Goal: Task Accomplishment & Management: Manage account settings

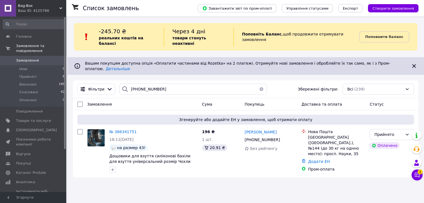
click at [28, 58] on span "Замовлення" at bounding box center [27, 60] width 23 height 5
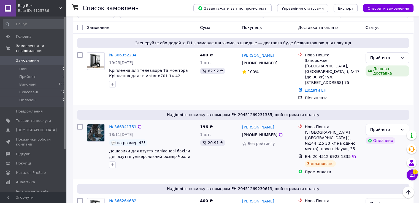
scroll to position [28, 0]
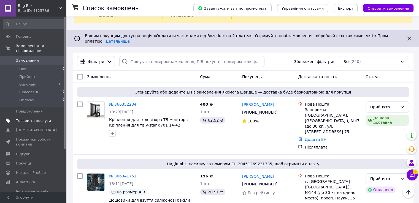
click at [26, 119] on span "Товари та послуги" at bounding box center [33, 121] width 35 height 5
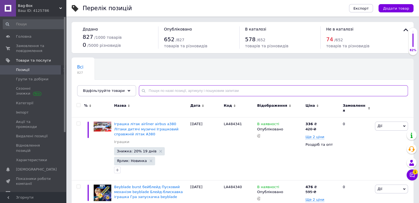
paste input "MX7778"
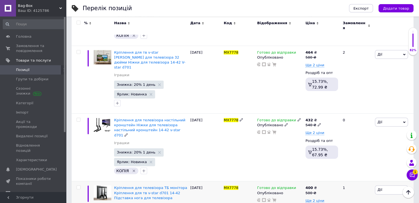
scroll to position [168, 0]
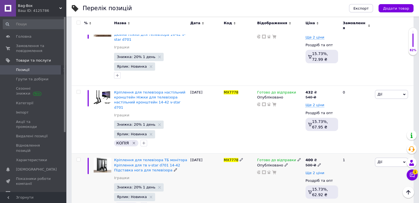
type input "MX7778"
click at [317, 171] on span "Ще 2 ціни" at bounding box center [315, 173] width 19 height 4
click at [318, 164] on icon at bounding box center [319, 165] width 3 height 3
drag, startPoint x: 329, startPoint y: 139, endPoint x: 332, endPoint y: 140, distance: 3.1
click at [332, 151] on input "500" at bounding box center [346, 156] width 42 height 11
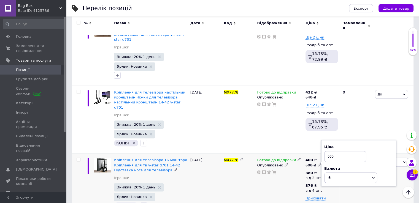
type input "560"
drag, startPoint x: 278, startPoint y: 187, endPoint x: 288, endPoint y: 181, distance: 12.0
click at [277, 187] on div "Готово до відправки Опубліковано" at bounding box center [280, 192] width 48 height 77
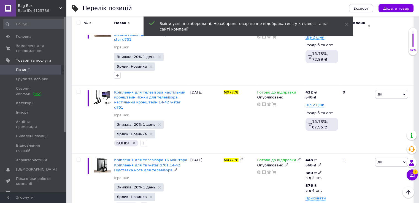
click at [318, 171] on icon at bounding box center [319, 172] width 3 height 3
drag, startPoint x: 332, startPoint y: 144, endPoint x: 345, endPoint y: 142, distance: 12.6
click at [345, 156] on input "380" at bounding box center [355, 161] width 53 height 11
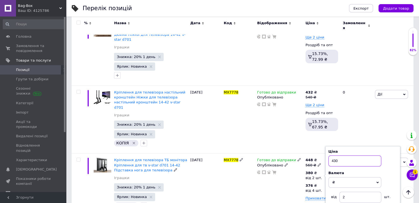
type input "430"
click at [280, 169] on div "Готово до відправки Опубліковано" at bounding box center [280, 192] width 48 height 77
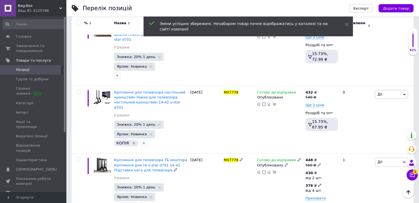
click at [318, 184] on icon at bounding box center [319, 185] width 3 height 3
drag, startPoint x: 340, startPoint y: 152, endPoint x: 328, endPoint y: 157, distance: 13.0
click at [328, 159] on div "Ціна 376 Валюта ₴ $ EUR CHF GBP ¥ PLN ₸ MDL HUF KGS CNY TRY KRW lei від 4 шт." at bounding box center [363, 189] width 75 height 60
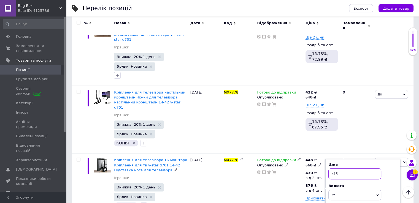
type input "415"
click at [285, 181] on div "Готово до відправки Опубліковано" at bounding box center [280, 192] width 48 height 77
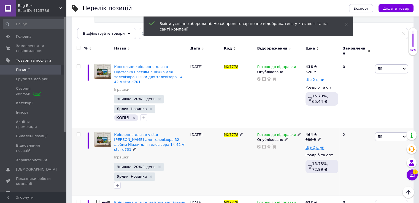
scroll to position [2, 0]
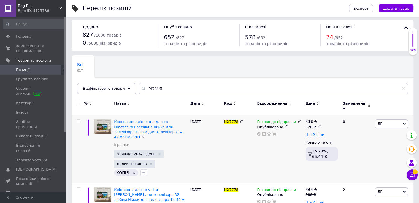
click at [318, 125] on icon at bounding box center [319, 126] width 3 height 3
click at [331, 116] on input "520" at bounding box center [346, 118] width 42 height 11
type input "540"
drag, startPoint x: 278, startPoint y: 145, endPoint x: 304, endPoint y: 141, distance: 26.2
click at [279, 145] on div "Готово до відправки Опубліковано" at bounding box center [280, 150] width 48 height 68
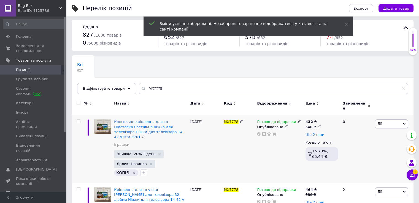
click at [314, 133] on span "Ще 2 ціни" at bounding box center [315, 135] width 19 height 4
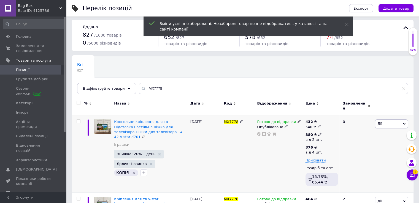
click at [319, 133] on icon at bounding box center [319, 134] width 3 height 3
drag, startPoint x: 332, startPoint y: 119, endPoint x: 346, endPoint y: 119, distance: 13.8
click at [346, 119] on input "380" at bounding box center [355, 122] width 53 height 11
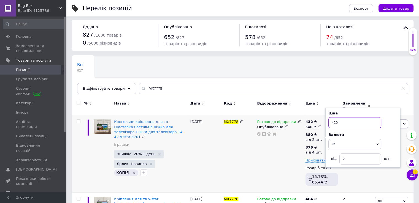
type input "420"
click at [295, 138] on div "Готово до відправки Опубліковано" at bounding box center [280, 154] width 48 height 77
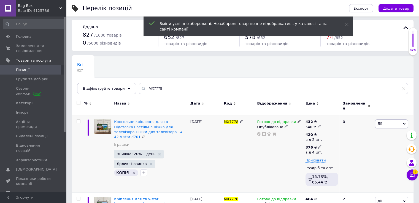
drag, startPoint x: 318, startPoint y: 145, endPoint x: 323, endPoint y: 144, distance: 5.2
click at [318, 146] on icon at bounding box center [319, 147] width 3 height 3
drag, startPoint x: 335, startPoint y: 133, endPoint x: 329, endPoint y: 135, distance: 6.4
click at [329, 135] on input "376" at bounding box center [355, 135] width 53 height 11
type input "400"
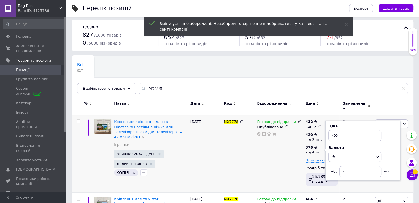
click at [291, 144] on div "Готово до відправки Опубліковано" at bounding box center [280, 154] width 48 height 77
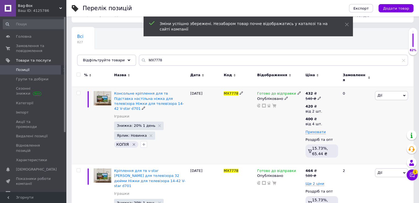
scroll to position [85, 0]
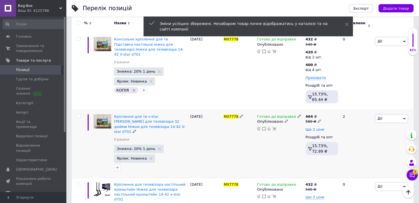
click at [318, 128] on span "Ще 2 ціни" at bounding box center [315, 130] width 19 height 4
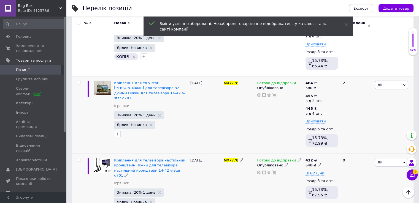
scroll to position [168, 0]
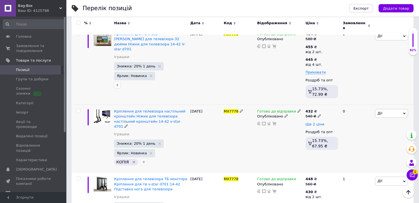
click at [318, 122] on span "Ще 2 ціни" at bounding box center [315, 124] width 19 height 4
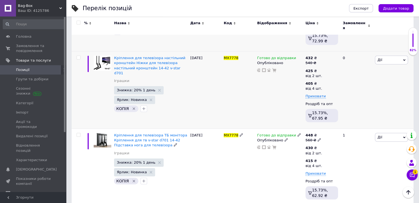
scroll to position [143, 0]
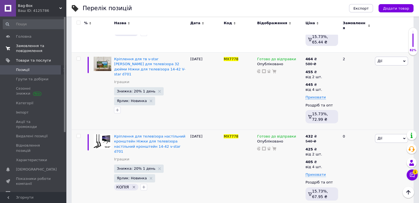
click at [32, 49] on span "Замовлення та повідомлення" at bounding box center [33, 49] width 35 height 10
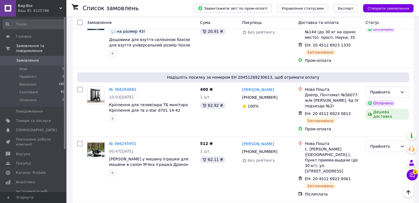
scroll to position [221, 0]
